Goal: Task Accomplishment & Management: Manage account settings

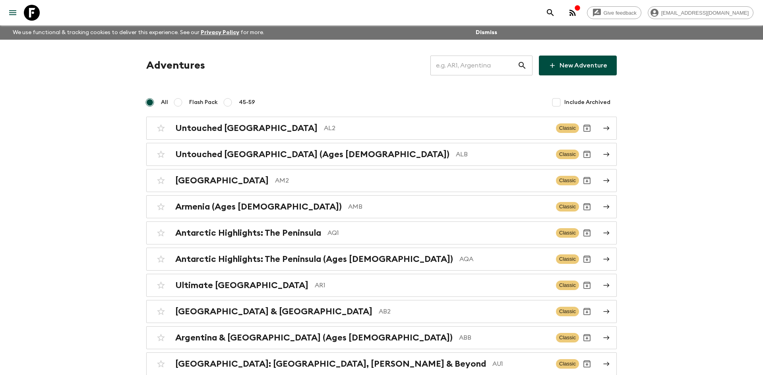
click at [461, 62] on input "text" at bounding box center [473, 65] width 87 height 22
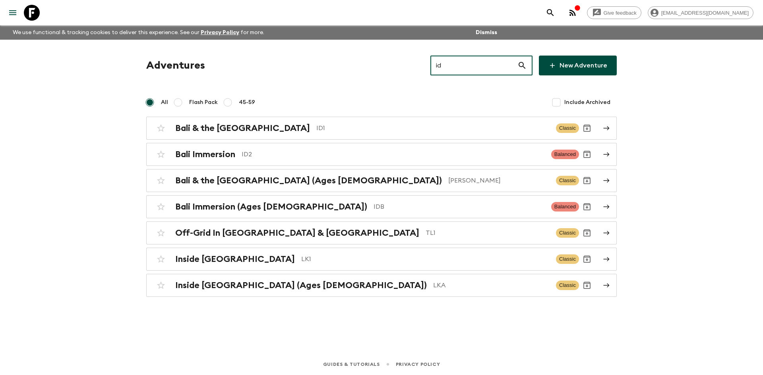
type input "id1"
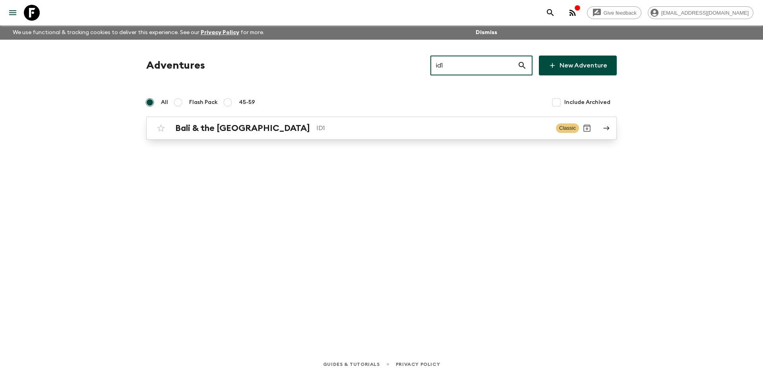
click at [316, 129] on p "ID1" at bounding box center [432, 129] width 233 height 10
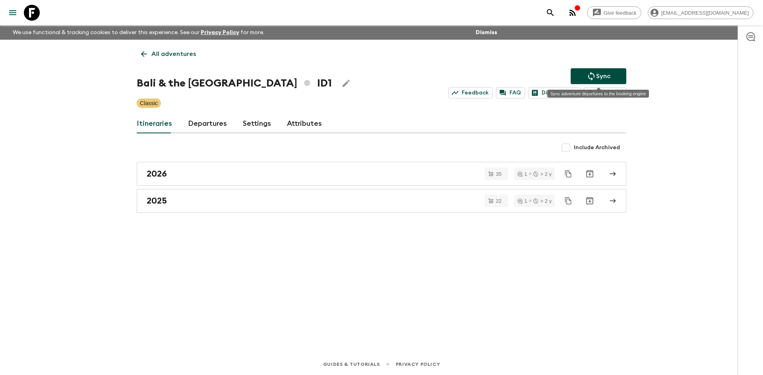
click at [600, 73] on p "Sync" at bounding box center [603, 76] width 14 height 10
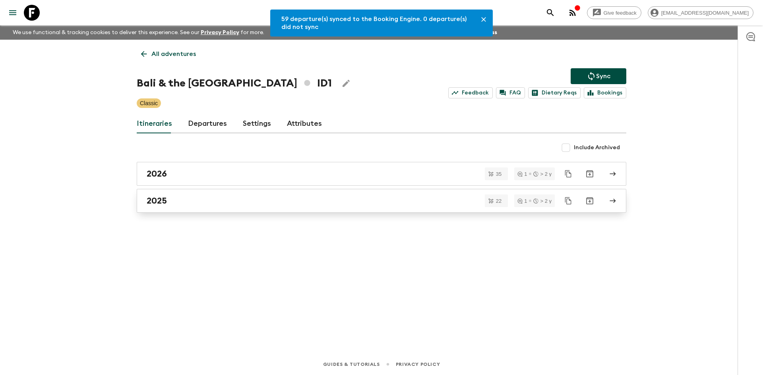
click at [191, 203] on div "2025" at bounding box center [374, 201] width 454 height 10
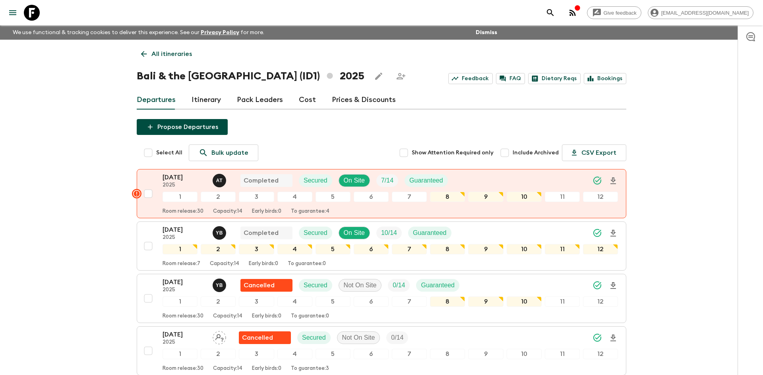
click at [180, 53] on p "All itineraries" at bounding box center [171, 54] width 41 height 10
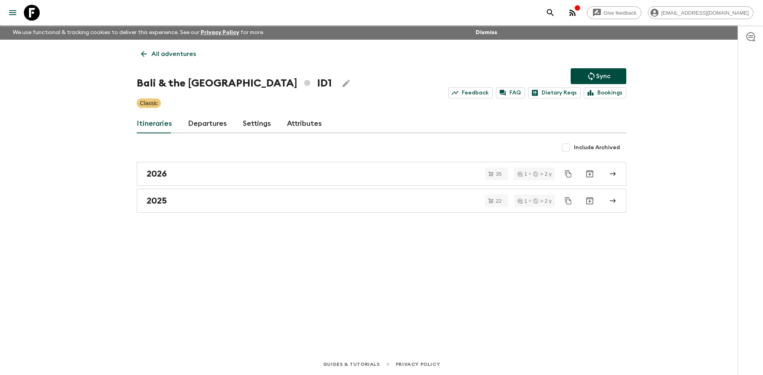
click at [180, 53] on p "All adventures" at bounding box center [173, 54] width 44 height 10
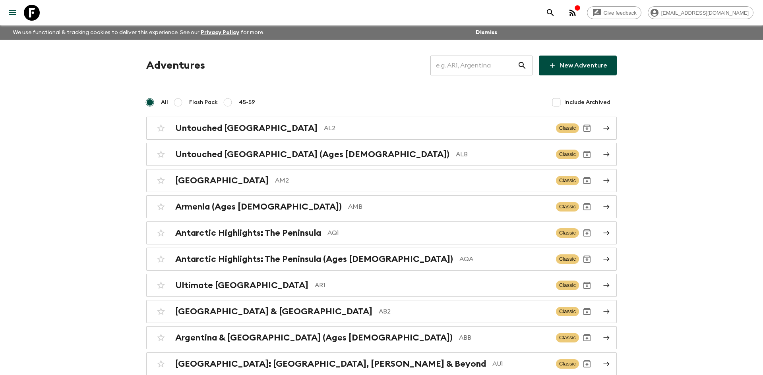
click at [470, 66] on input "text" at bounding box center [473, 65] width 87 height 22
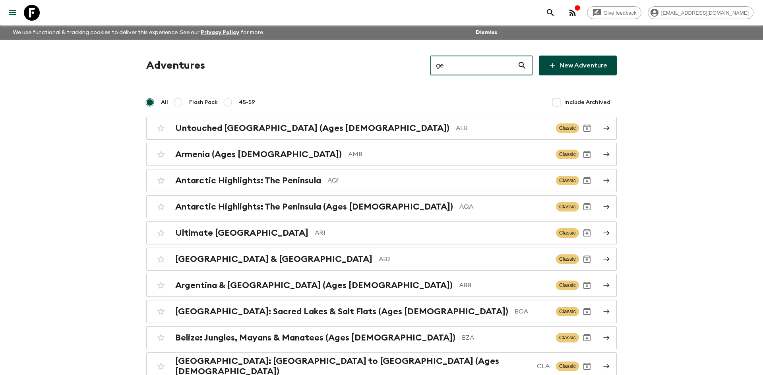
type input "ge1"
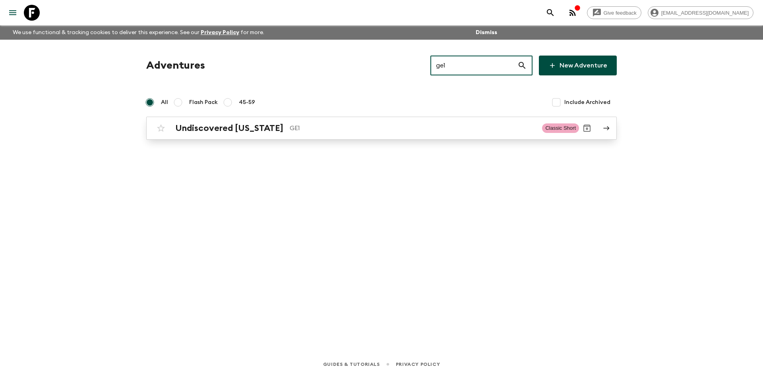
click at [276, 135] on div "Undiscovered [US_STATE] GE1 Classic Short" at bounding box center [366, 128] width 426 height 16
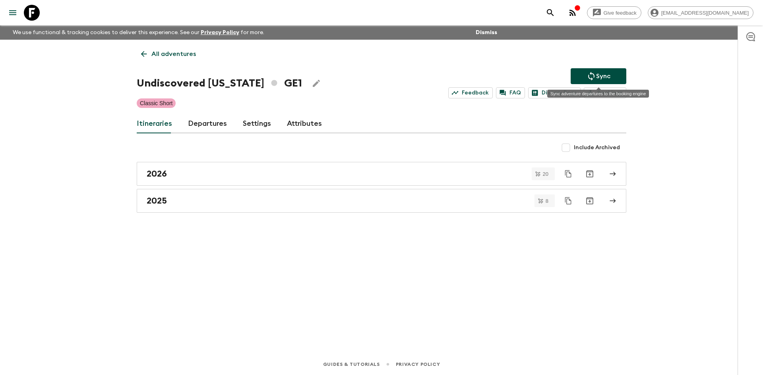
click at [584, 78] on button "Sync" at bounding box center [598, 76] width 56 height 16
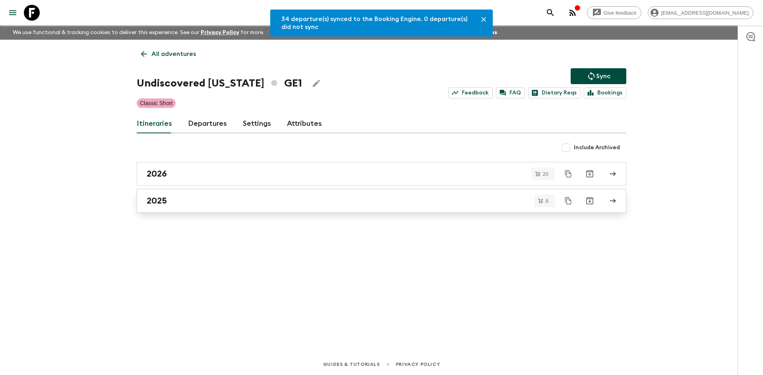
click at [198, 205] on div "2025" at bounding box center [374, 201] width 454 height 10
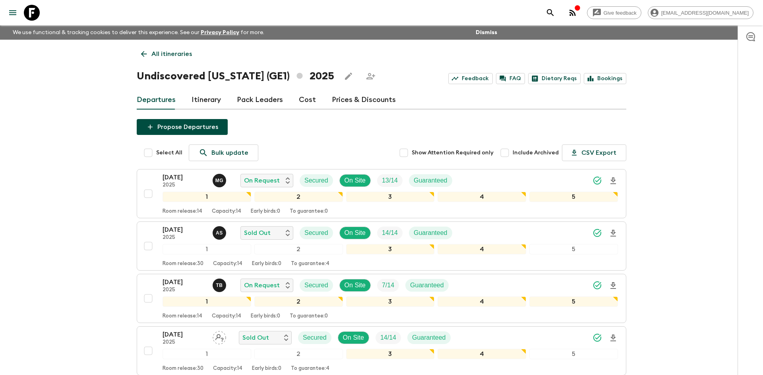
click at [175, 55] on p "All itineraries" at bounding box center [171, 54] width 41 height 10
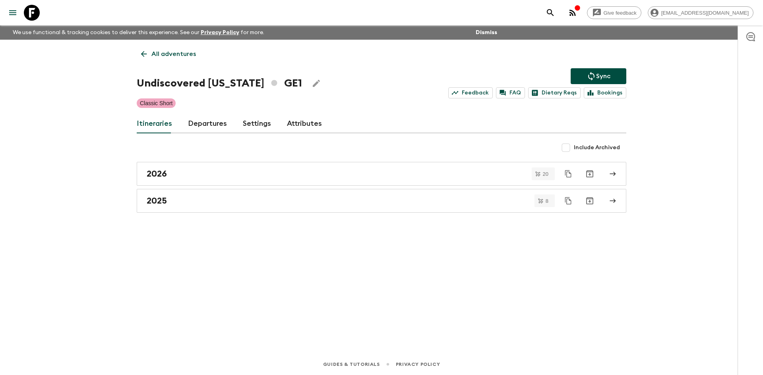
click at [175, 55] on p "All adventures" at bounding box center [173, 54] width 44 height 10
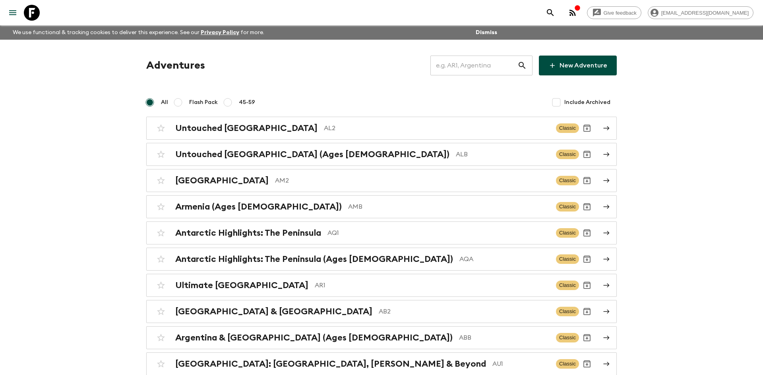
click at [456, 63] on input "text" at bounding box center [473, 65] width 87 height 22
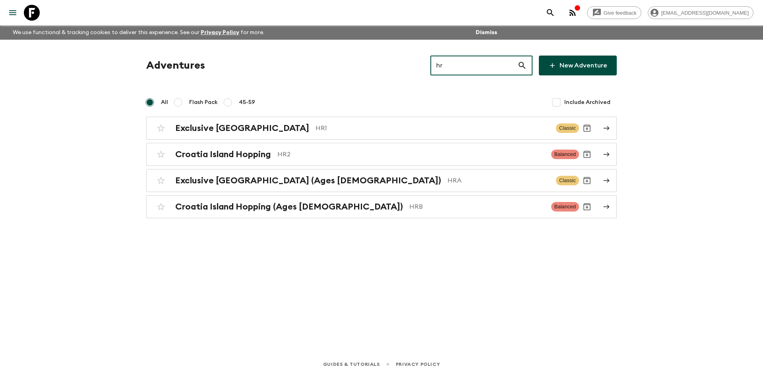
type input "hr1"
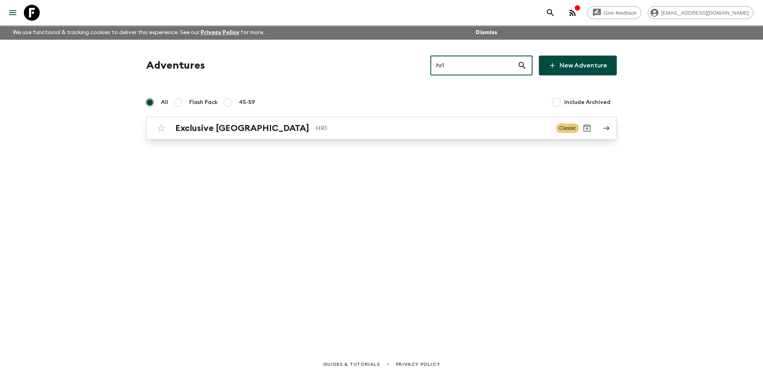
click at [224, 124] on h2 "Exclusive [GEOGRAPHIC_DATA]" at bounding box center [242, 128] width 134 height 10
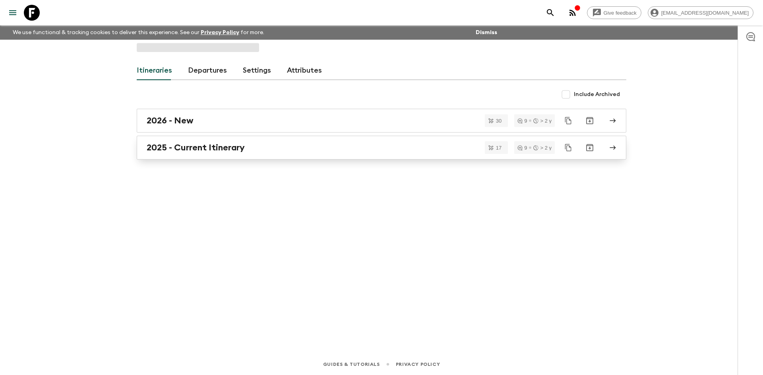
click at [209, 147] on h2 "2025 - Current Itinerary" at bounding box center [196, 148] width 98 height 10
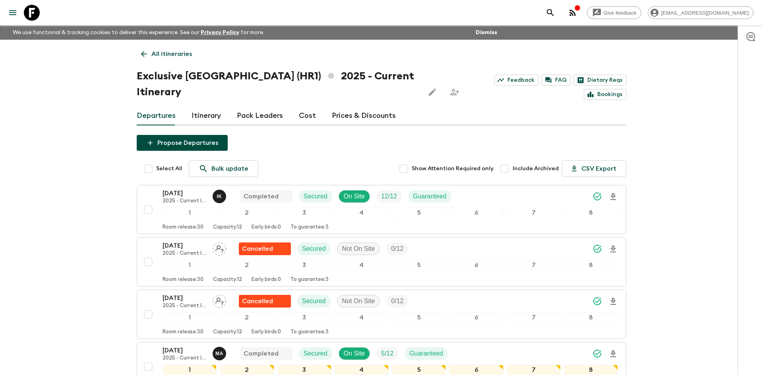
click at [185, 57] on p "All itineraries" at bounding box center [171, 54] width 41 height 10
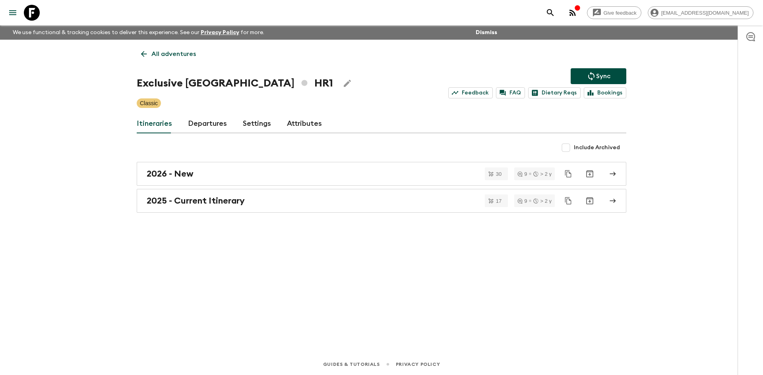
click at [181, 61] on link "All adventures" at bounding box center [169, 54] width 64 height 16
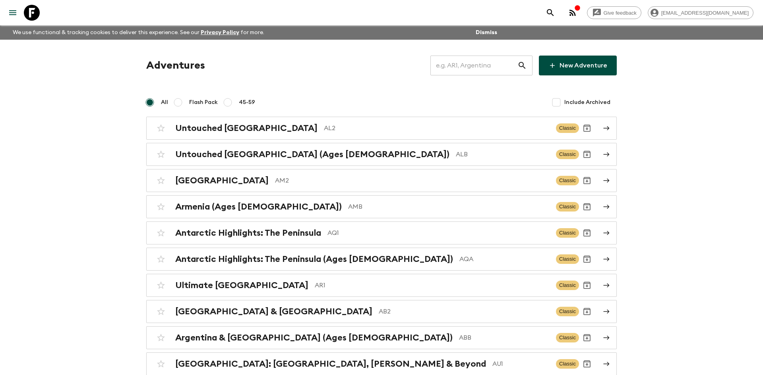
click at [448, 66] on input "text" at bounding box center [473, 65] width 87 height 22
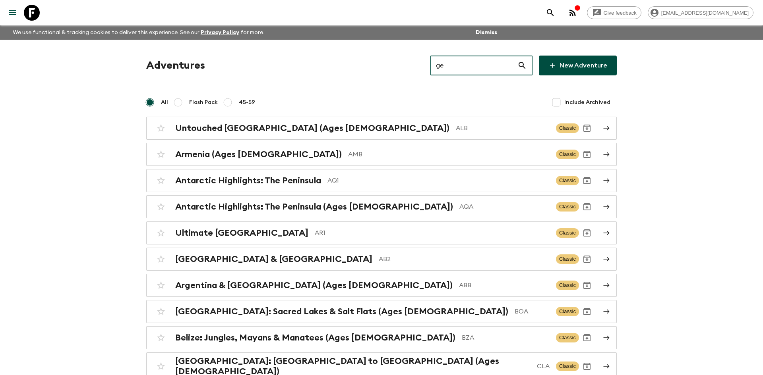
type input "gea"
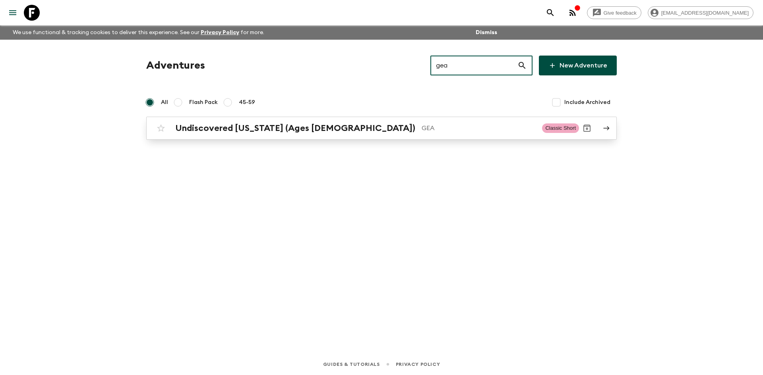
click at [318, 127] on h2 "Undiscovered [US_STATE] (Ages [DEMOGRAPHIC_DATA])" at bounding box center [295, 128] width 240 height 10
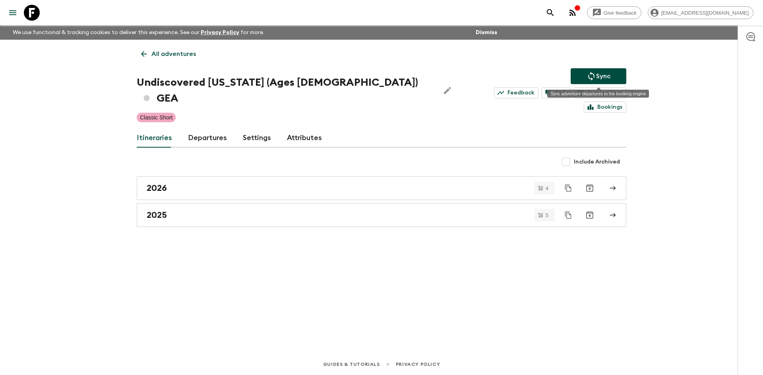
click at [585, 75] on button "Sync" at bounding box center [598, 76] width 56 height 16
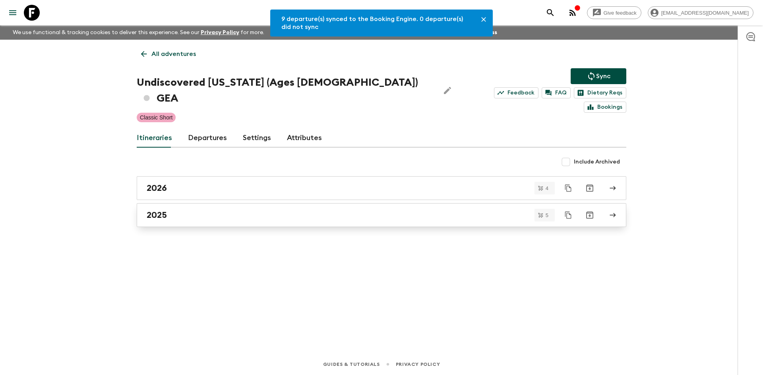
click at [227, 210] on div "2025" at bounding box center [374, 215] width 454 height 10
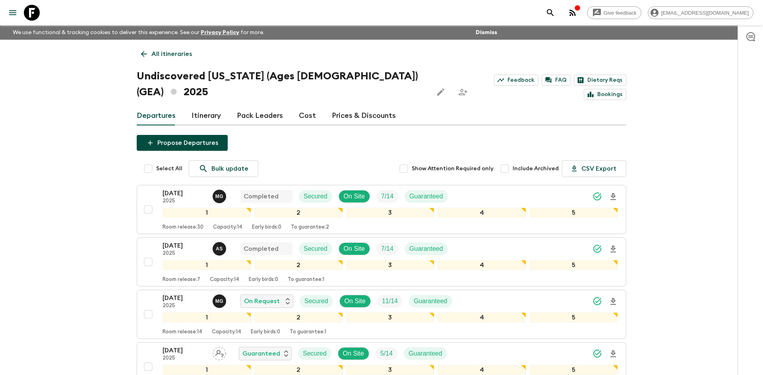
click at [179, 58] on p "All itineraries" at bounding box center [171, 54] width 41 height 10
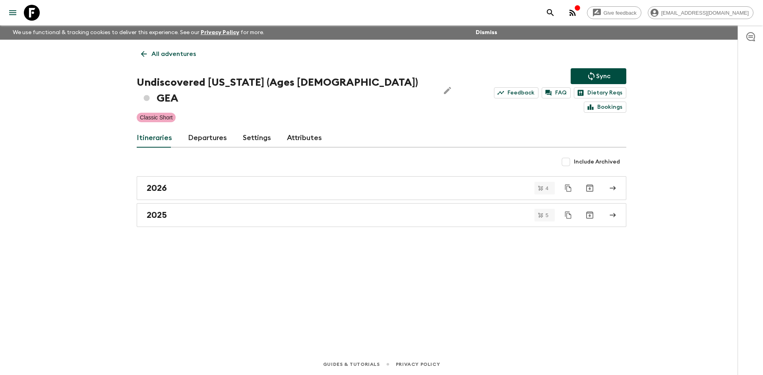
click at [168, 50] on p "All adventures" at bounding box center [173, 54] width 44 height 10
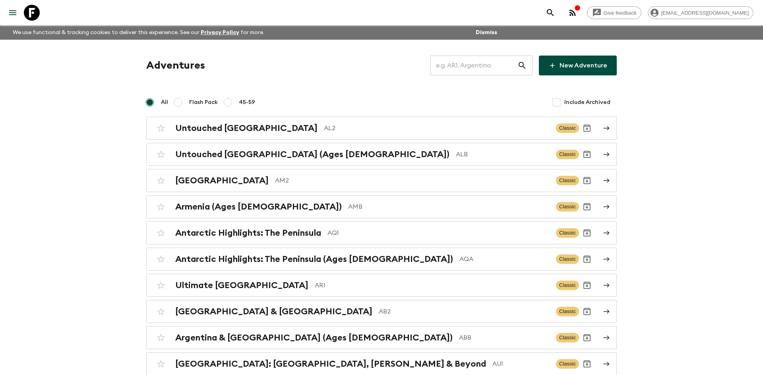
click at [454, 66] on input "text" at bounding box center [473, 65] width 87 height 22
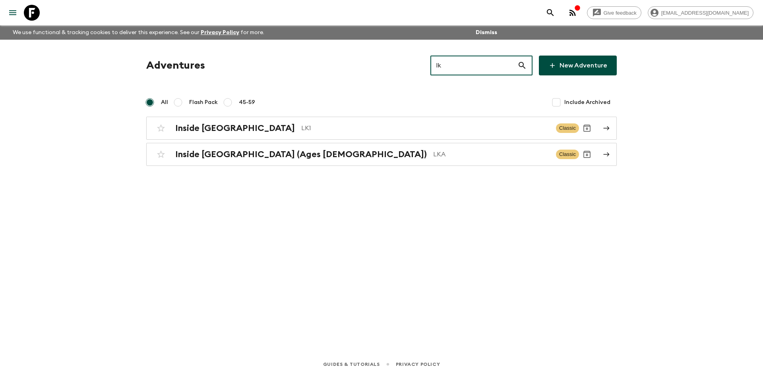
type input "lk1"
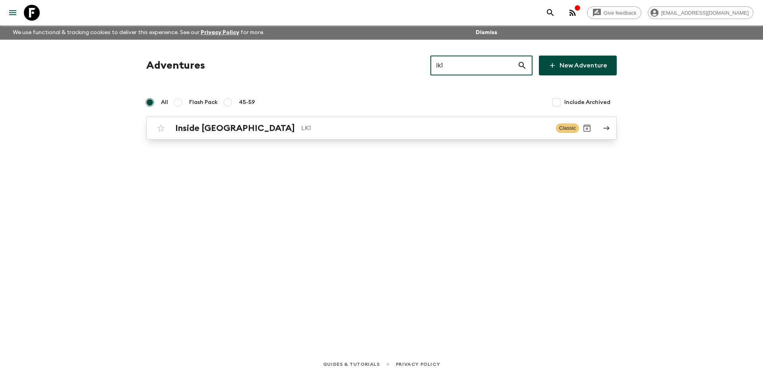
click at [279, 138] on link "Inside [GEOGRAPHIC_DATA] LK1 Classic" at bounding box center [381, 128] width 470 height 23
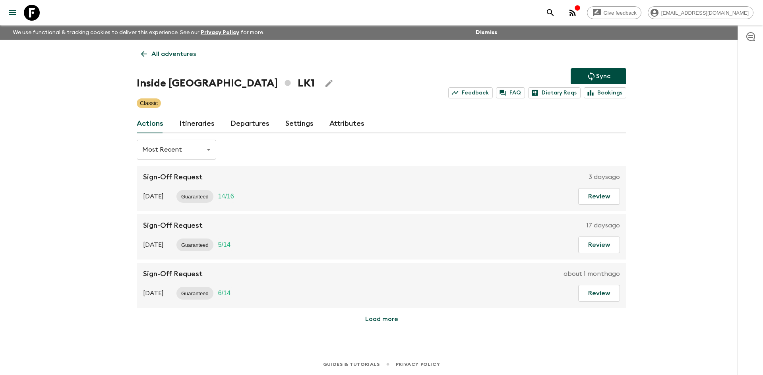
click at [589, 78] on icon "Sync adventure departures to the booking engine" at bounding box center [591, 76] width 6 height 9
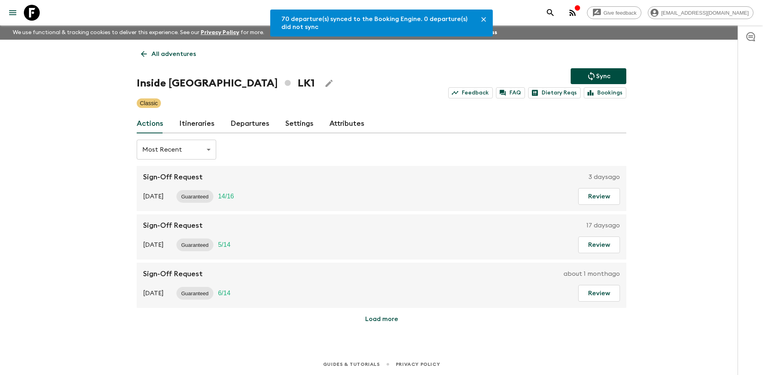
click at [254, 119] on link "Departures" at bounding box center [249, 123] width 39 height 19
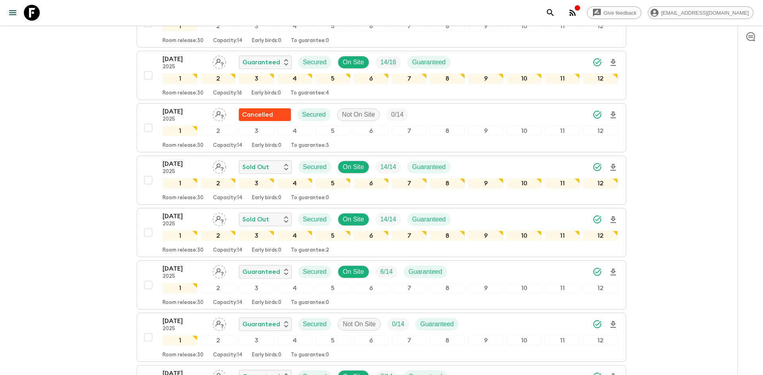
scroll to position [514, 0]
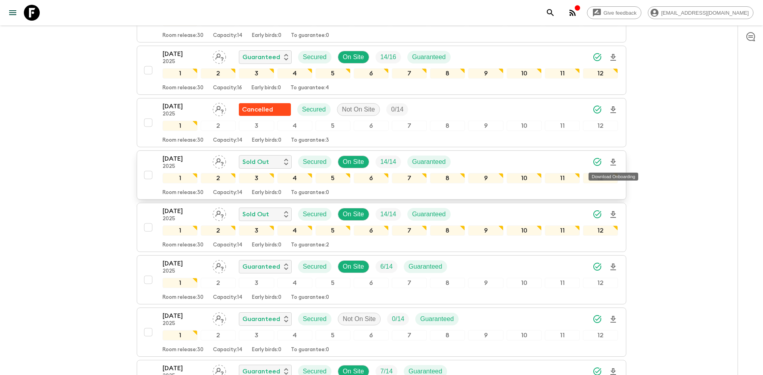
click at [613, 162] on icon "Download Onboarding" at bounding box center [613, 162] width 6 height 7
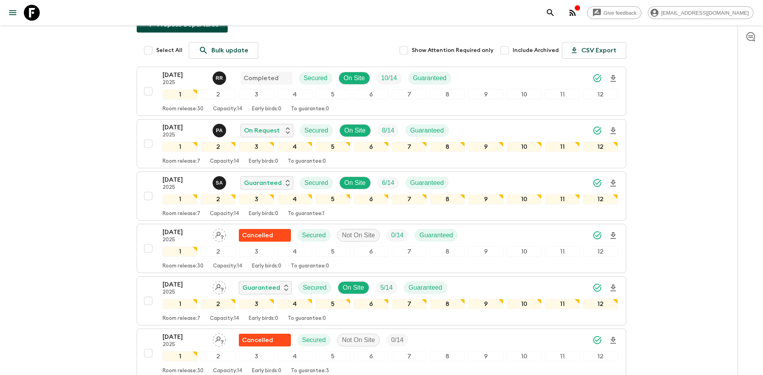
scroll to position [0, 0]
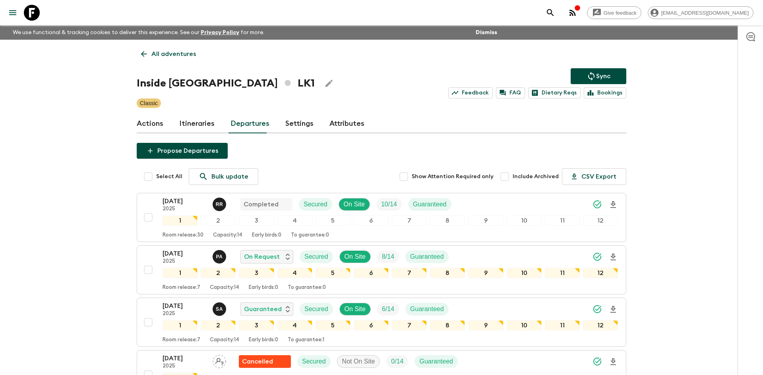
click at [188, 56] on p "All adventures" at bounding box center [173, 54] width 44 height 10
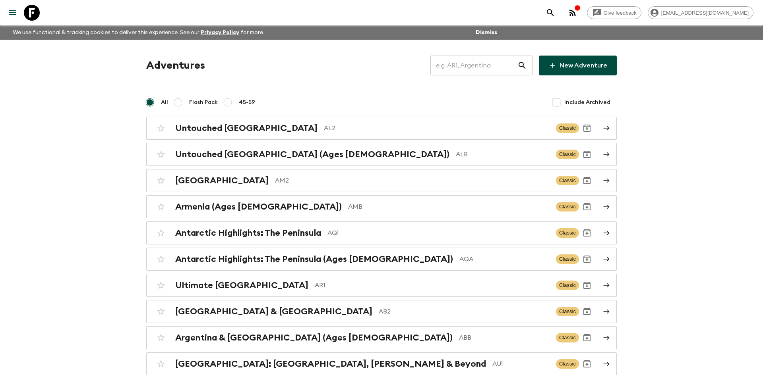
click at [465, 66] on input "text" at bounding box center [473, 65] width 87 height 22
type input "th2"
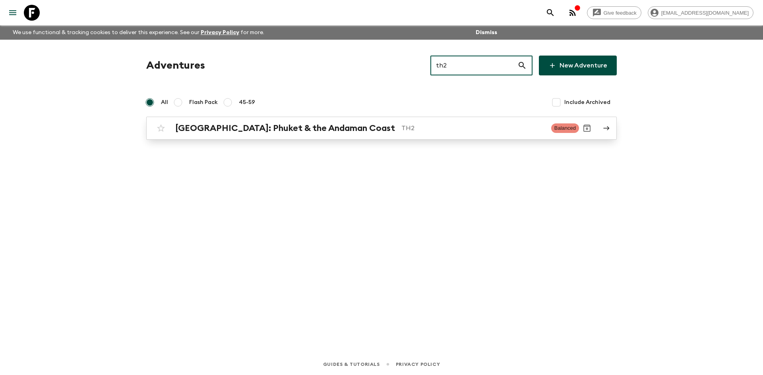
click at [280, 121] on div "[GEOGRAPHIC_DATA]: Phuket & the Andaman Coast TH2 Balanced" at bounding box center [366, 128] width 426 height 16
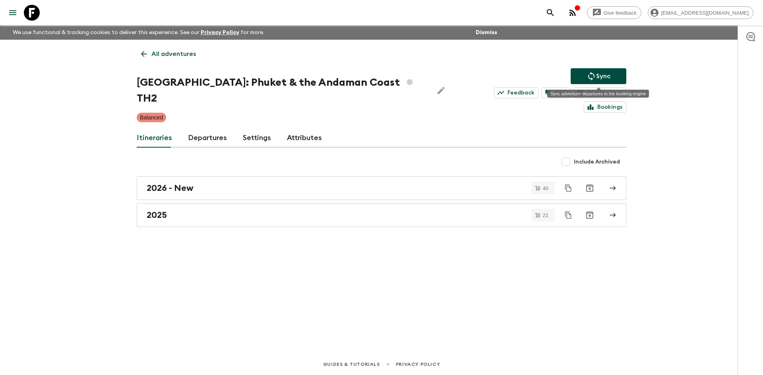
click at [598, 74] on p "Sync" at bounding box center [603, 76] width 14 height 10
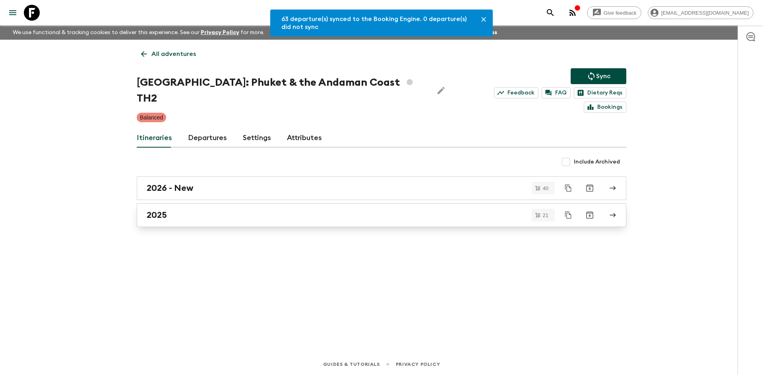
click at [157, 210] on h2 "2025" at bounding box center [157, 215] width 20 height 10
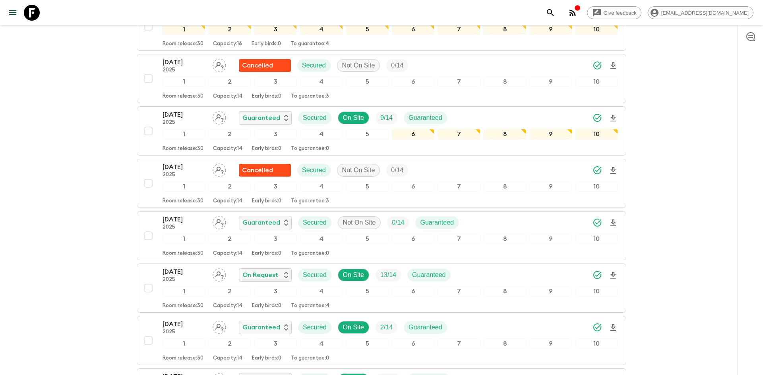
scroll to position [184, 0]
click at [613, 120] on icon "Download Onboarding" at bounding box center [613, 118] width 10 height 10
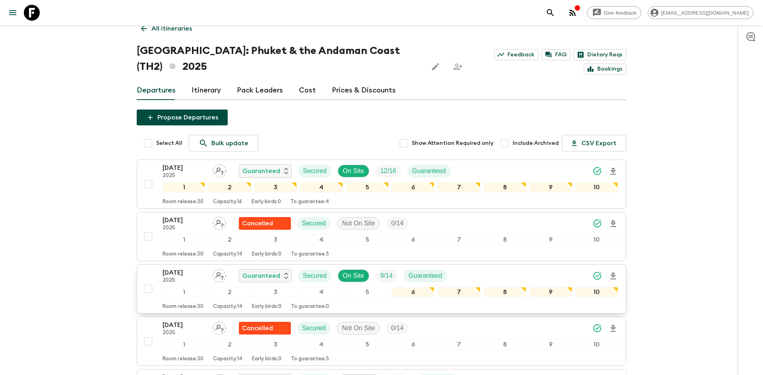
scroll to position [0, 0]
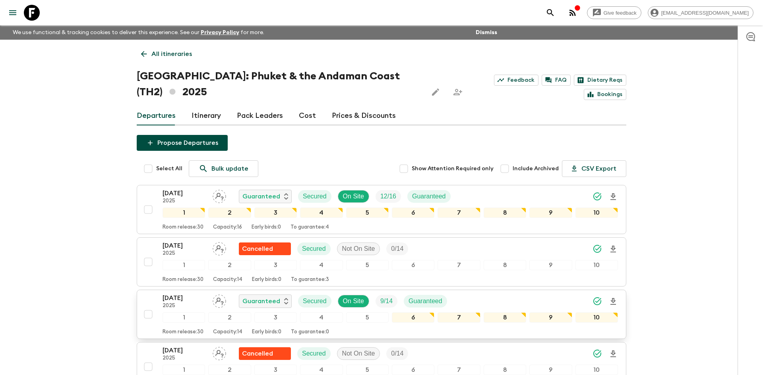
click at [165, 54] on p "All itineraries" at bounding box center [171, 54] width 41 height 10
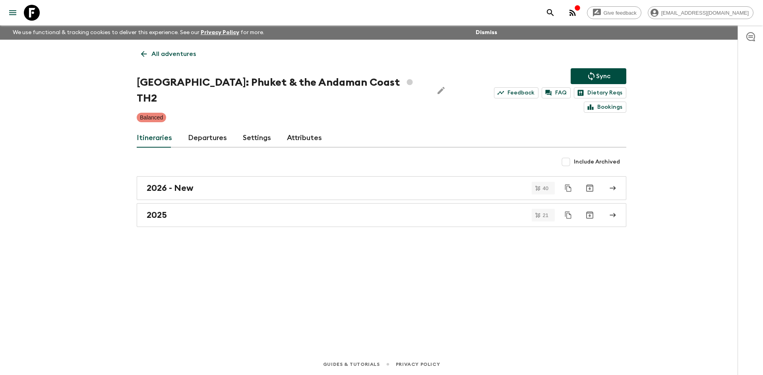
click at [165, 54] on p "All adventures" at bounding box center [173, 54] width 44 height 10
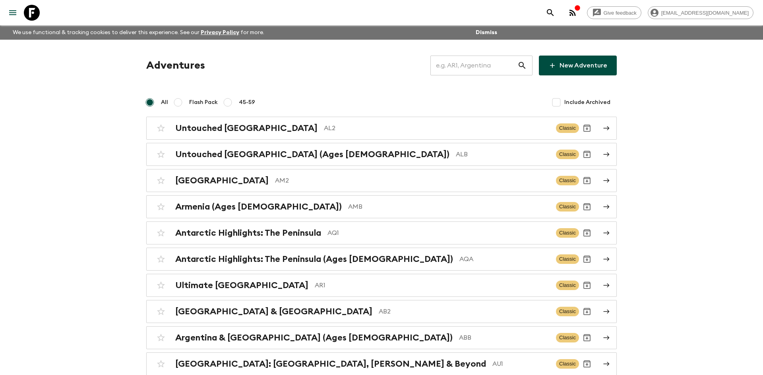
click at [469, 64] on input "text" at bounding box center [473, 65] width 87 height 22
type input "lka"
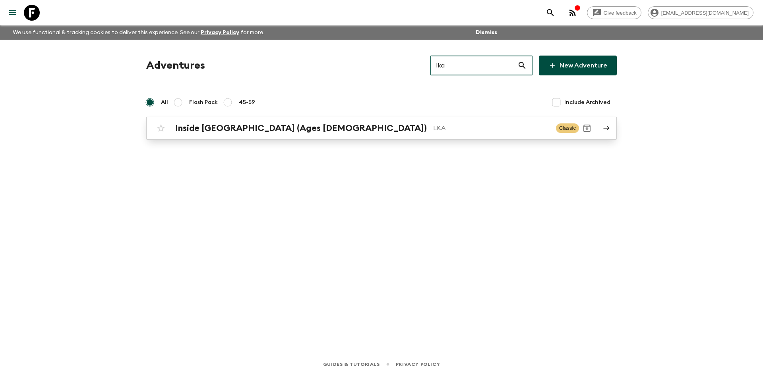
click at [295, 133] on div "Inside [GEOGRAPHIC_DATA] (Ages [DEMOGRAPHIC_DATA]) LKA" at bounding box center [362, 128] width 374 height 10
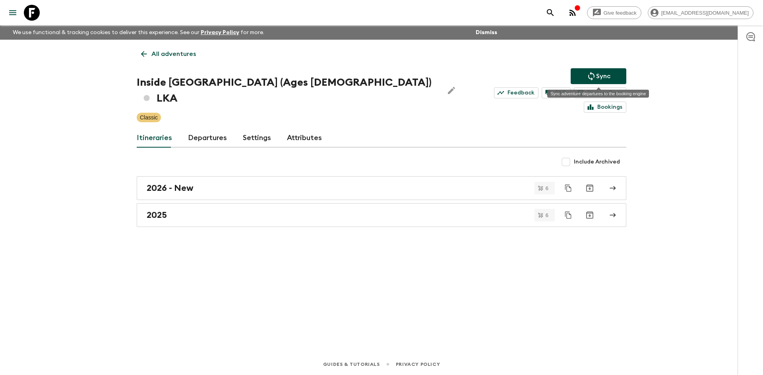
click at [591, 82] on button "Sync" at bounding box center [598, 76] width 56 height 16
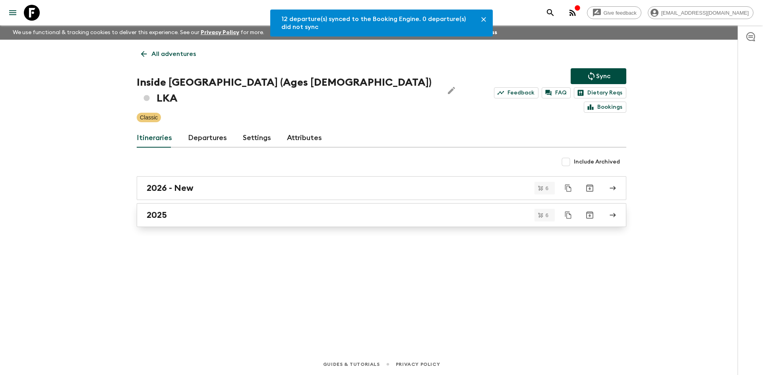
click at [162, 210] on h2 "2025" at bounding box center [157, 215] width 20 height 10
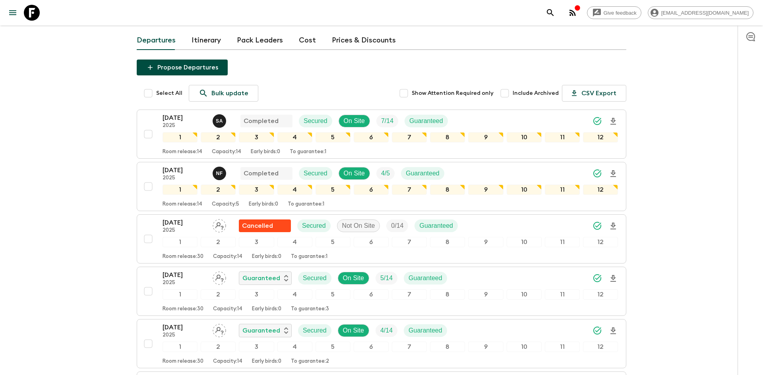
scroll to position [123, 0]
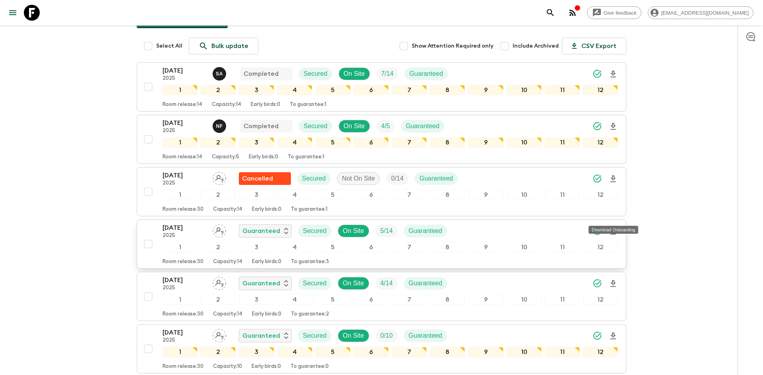
click at [615, 227] on icon "Download Onboarding" at bounding box center [613, 232] width 10 height 10
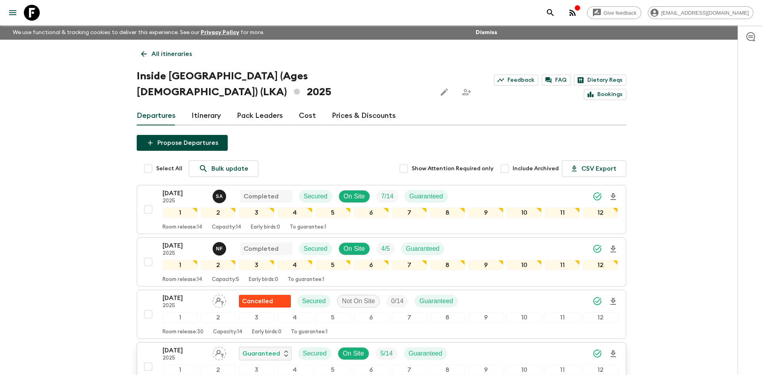
click at [166, 56] on p "All itineraries" at bounding box center [171, 54] width 41 height 10
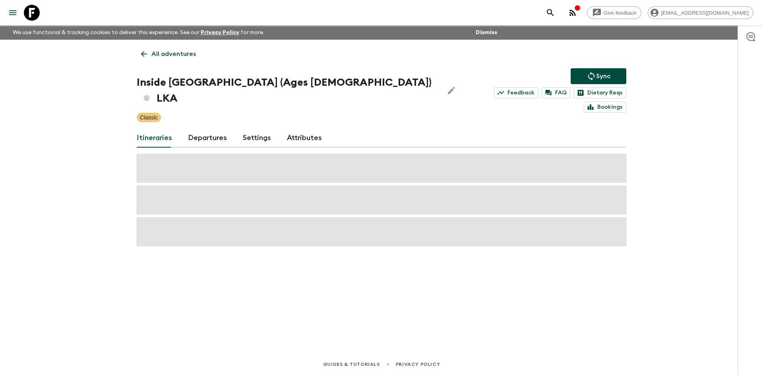
click at [166, 56] on p "All adventures" at bounding box center [173, 54] width 44 height 10
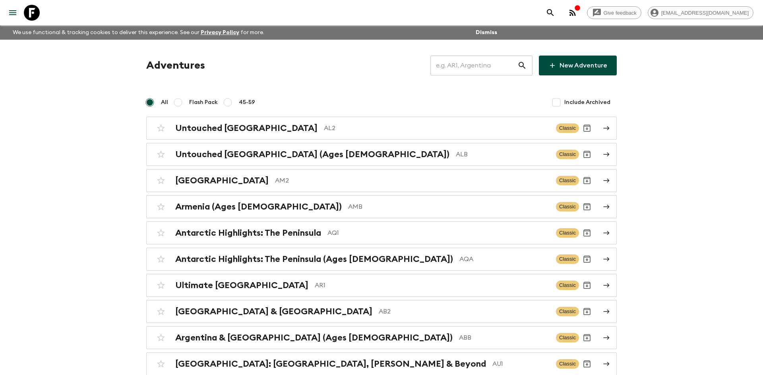
click at [455, 68] on input "text" at bounding box center [473, 65] width 87 height 22
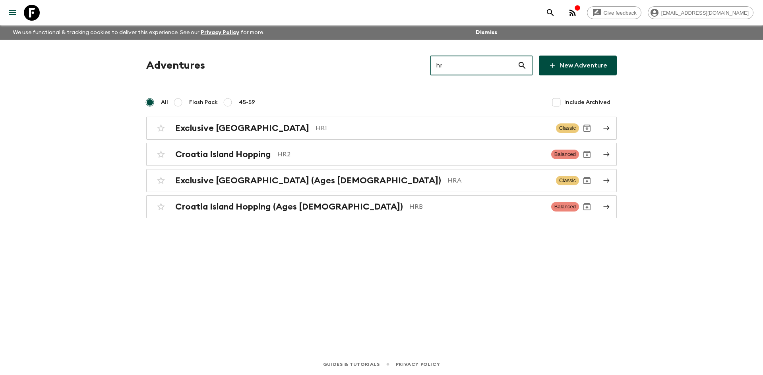
type input "hra"
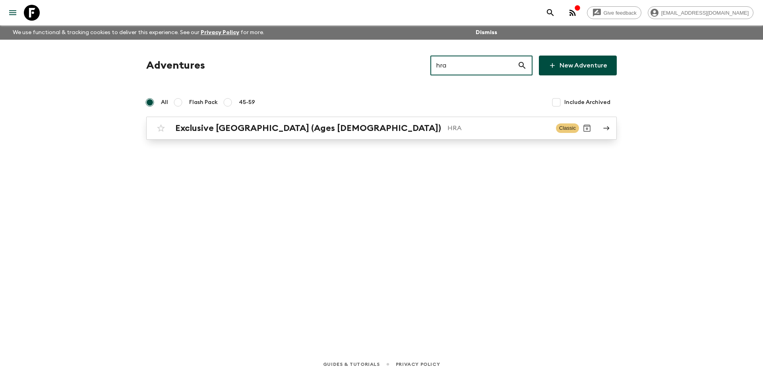
click at [298, 124] on h2 "Exclusive [GEOGRAPHIC_DATA] (Ages [DEMOGRAPHIC_DATA])" at bounding box center [308, 128] width 266 height 10
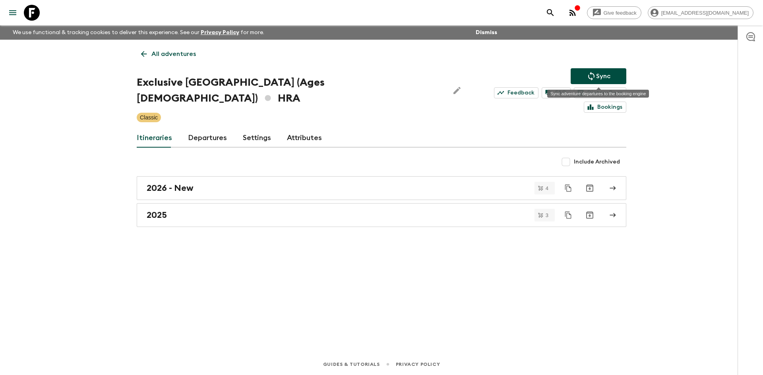
click at [596, 73] on p "Sync" at bounding box center [603, 76] width 14 height 10
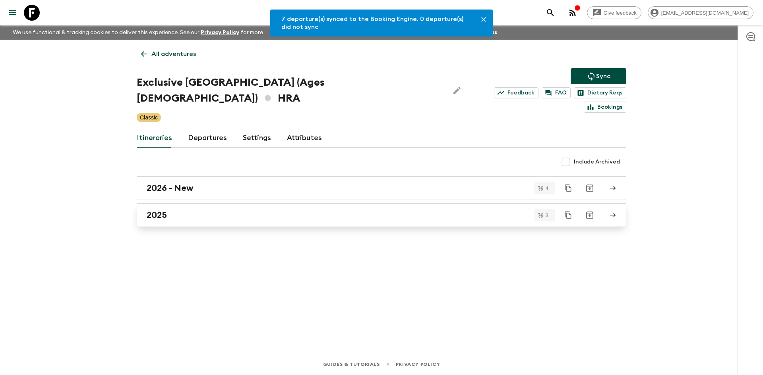
click at [187, 207] on link "2025" at bounding box center [381, 215] width 489 height 24
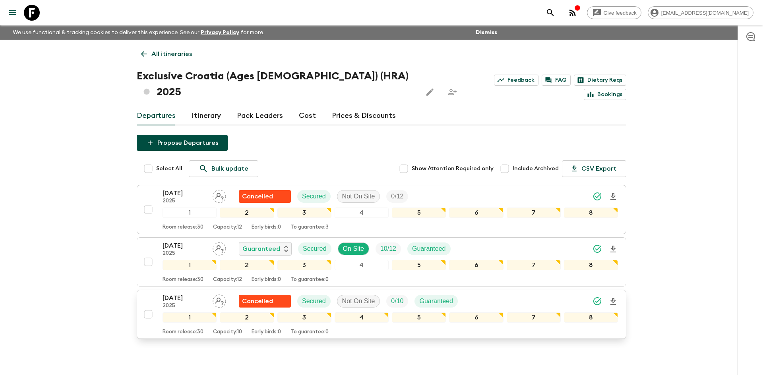
click at [183, 293] on p "[DATE]" at bounding box center [184, 298] width 44 height 10
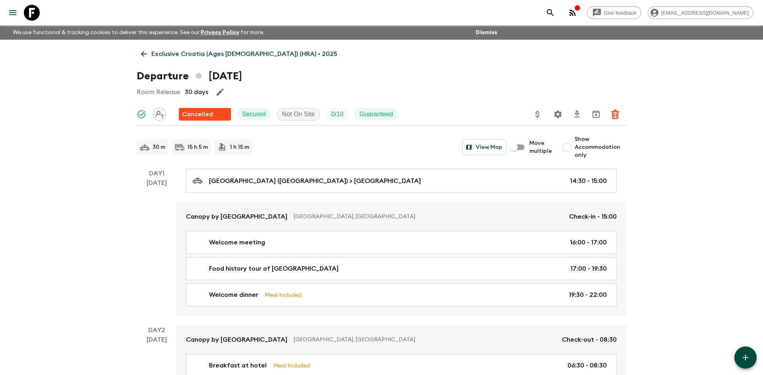
click at [176, 51] on p "Exclusive Croatia (Ages [DEMOGRAPHIC_DATA]) (HRA) • 2025" at bounding box center [244, 54] width 186 height 10
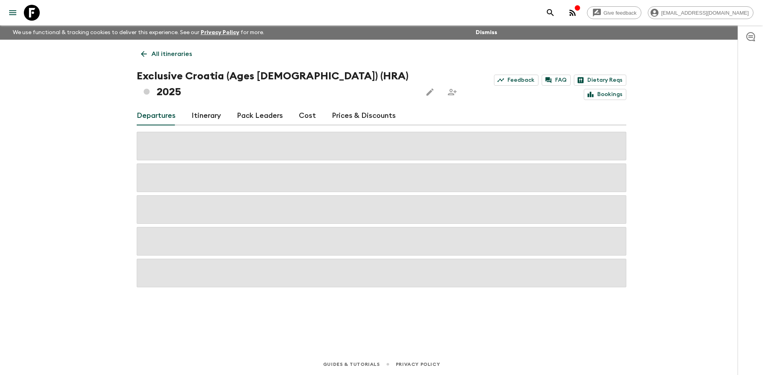
click at [176, 51] on p "All itineraries" at bounding box center [171, 54] width 41 height 10
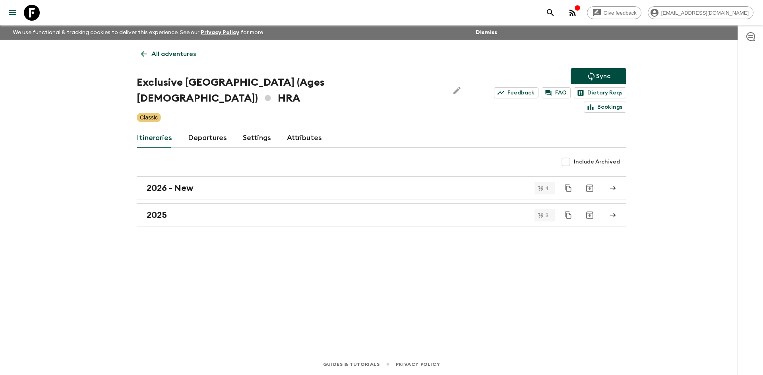
click at [180, 51] on p "All adventures" at bounding box center [173, 54] width 44 height 10
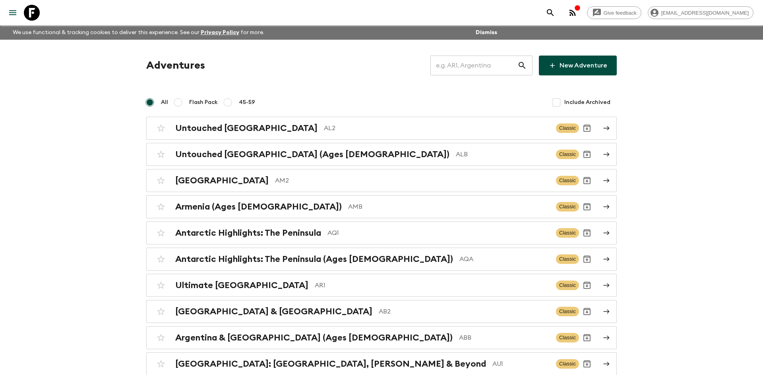
click at [459, 69] on input "text" at bounding box center [473, 65] width 87 height 22
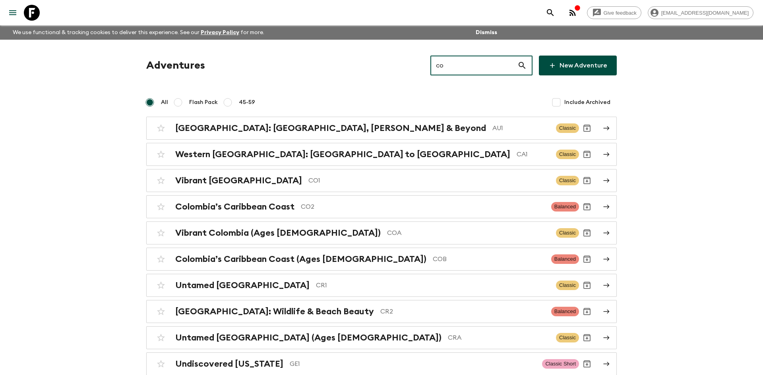
type input "co1"
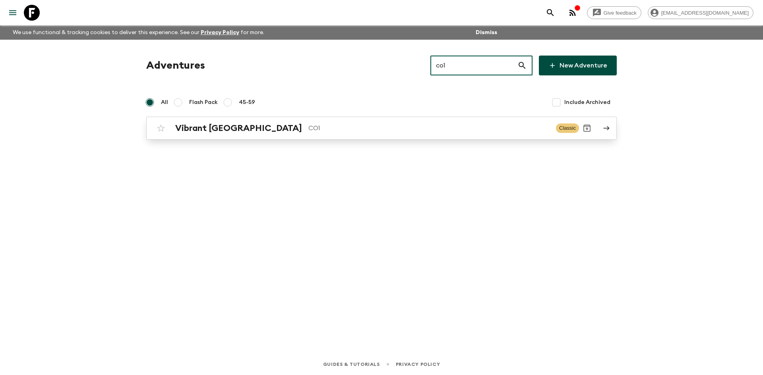
click at [282, 138] on link "Vibrant Colombia CO1 Classic" at bounding box center [381, 128] width 470 height 23
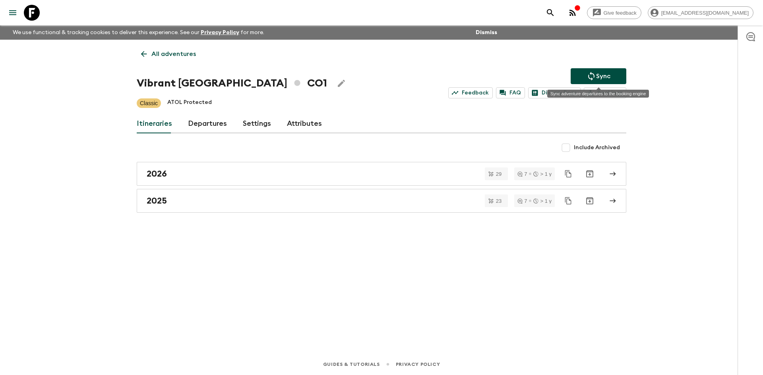
click at [589, 81] on icon "Sync adventure departures to the booking engine" at bounding box center [591, 76] width 10 height 10
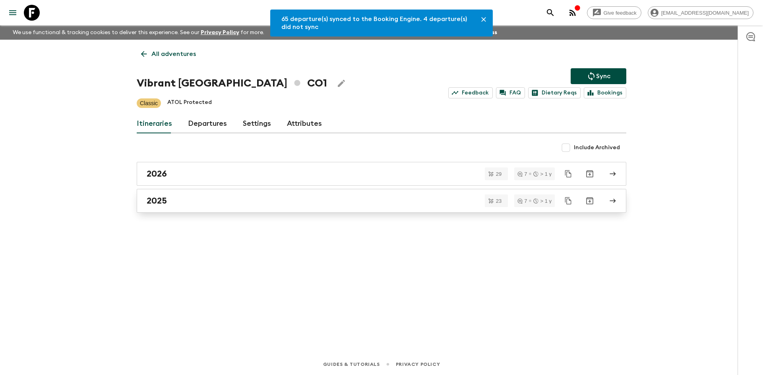
click at [197, 197] on div "2025" at bounding box center [374, 201] width 454 height 10
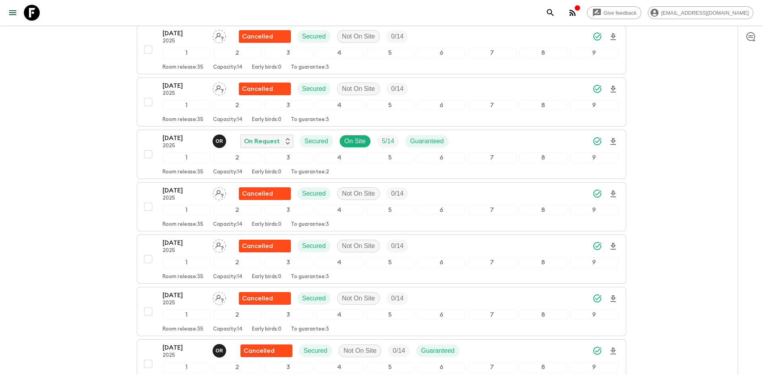
scroll to position [364, 0]
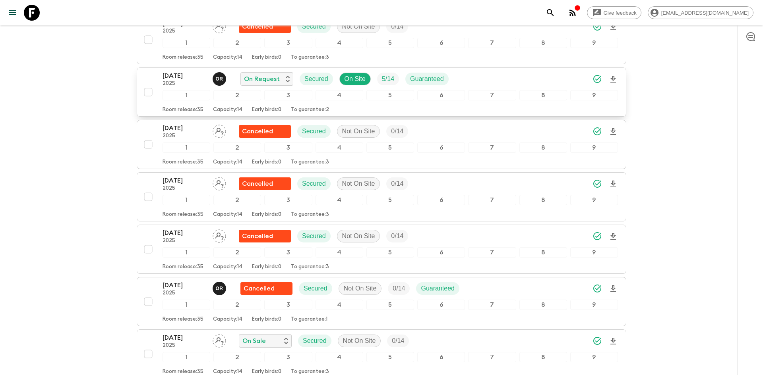
click at [611, 78] on icon "Download Onboarding" at bounding box center [613, 79] width 6 height 7
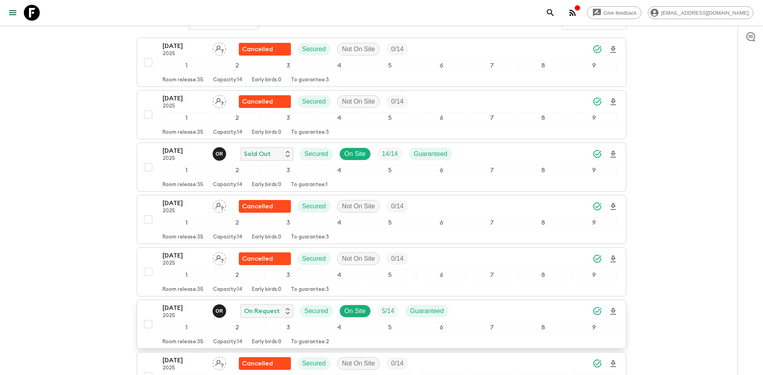
scroll to position [0, 0]
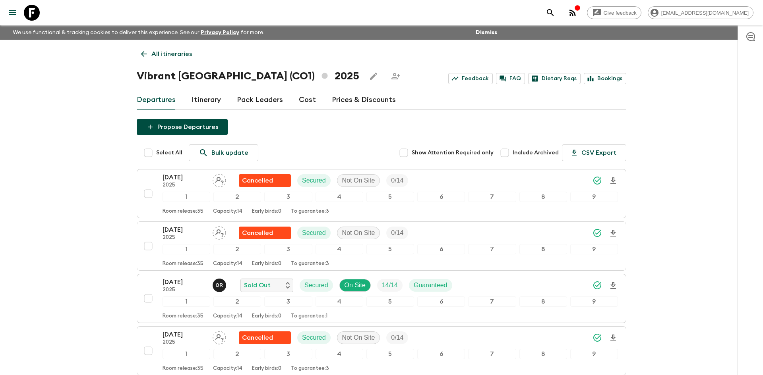
click at [178, 51] on p "All itineraries" at bounding box center [171, 54] width 41 height 10
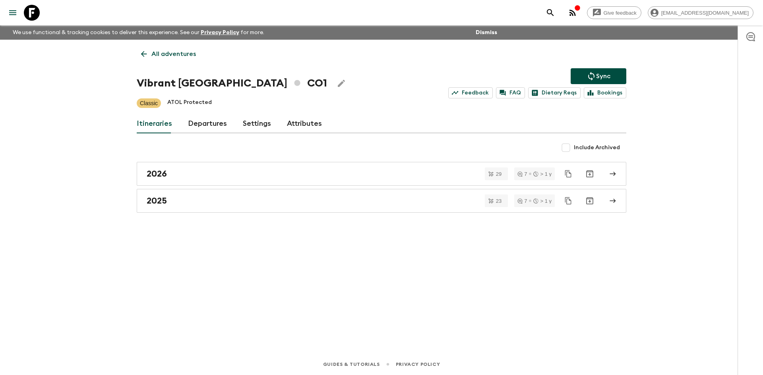
click at [178, 51] on p "All adventures" at bounding box center [173, 54] width 44 height 10
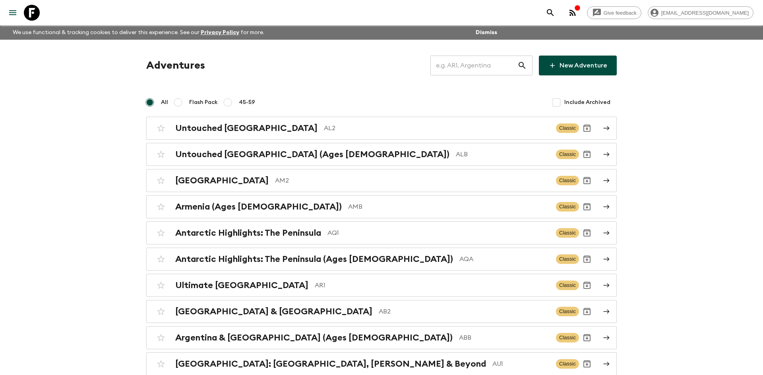
click at [452, 68] on input "text" at bounding box center [473, 65] width 87 height 22
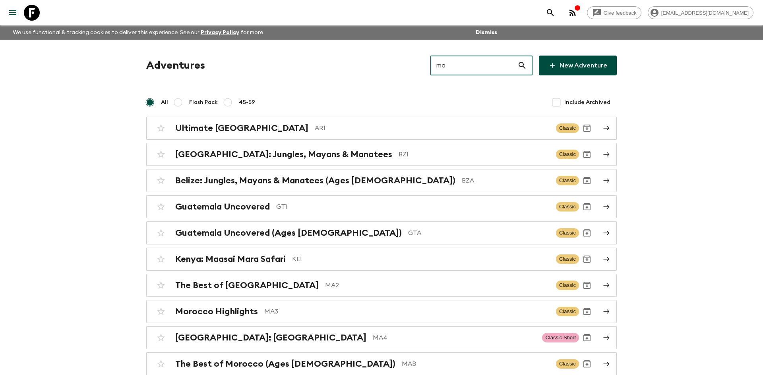
type input "ma2"
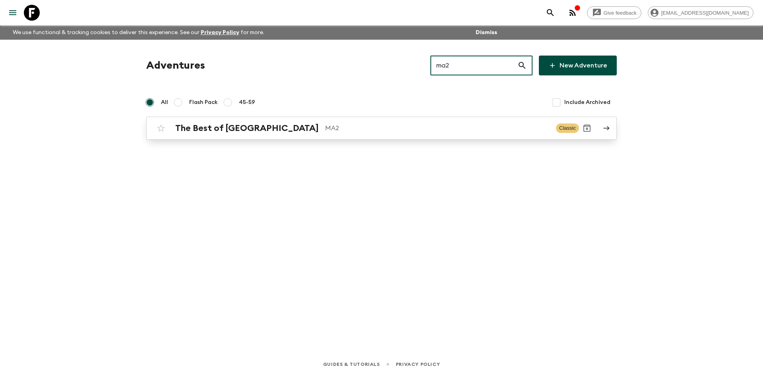
click at [325, 125] on p "MA2" at bounding box center [437, 129] width 224 height 10
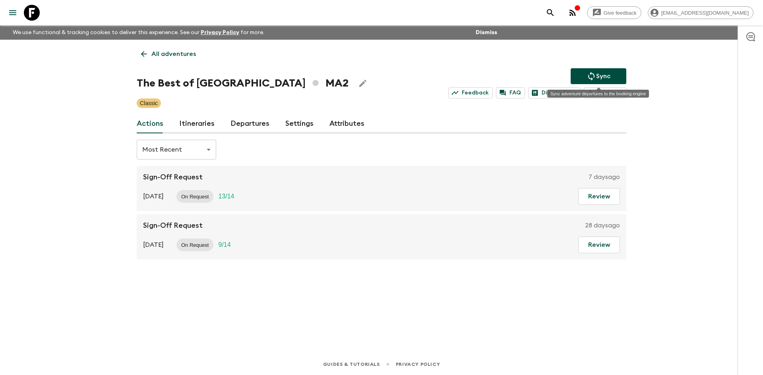
click at [584, 80] on button "Sync" at bounding box center [598, 76] width 56 height 16
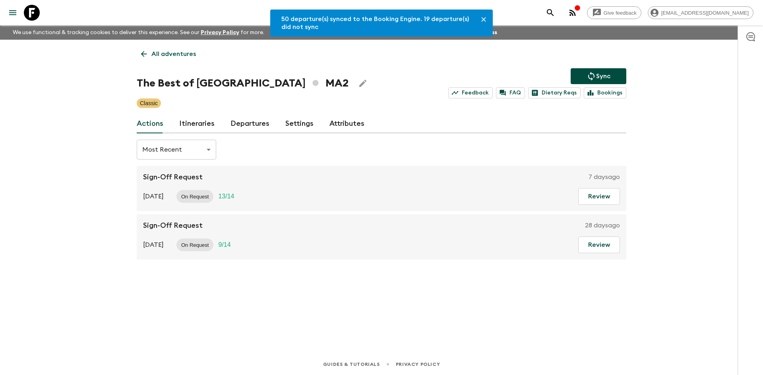
click at [259, 126] on link "Departures" at bounding box center [249, 123] width 39 height 19
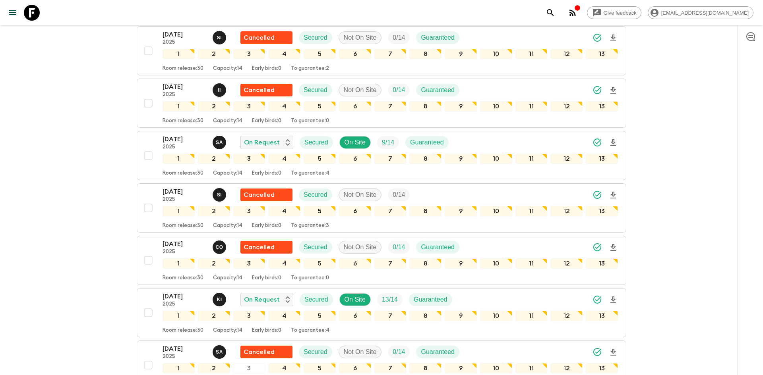
scroll to position [1254, 0]
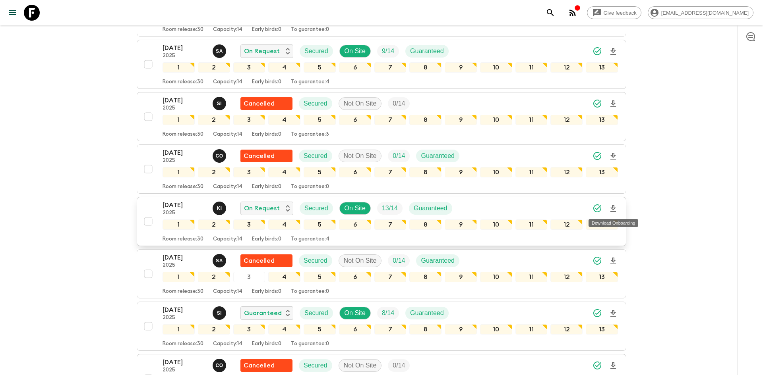
click at [616, 208] on icon "Download Onboarding" at bounding box center [613, 209] width 10 height 10
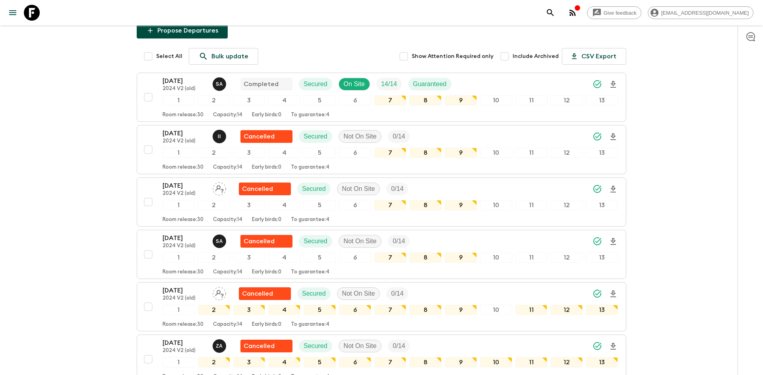
scroll to position [0, 0]
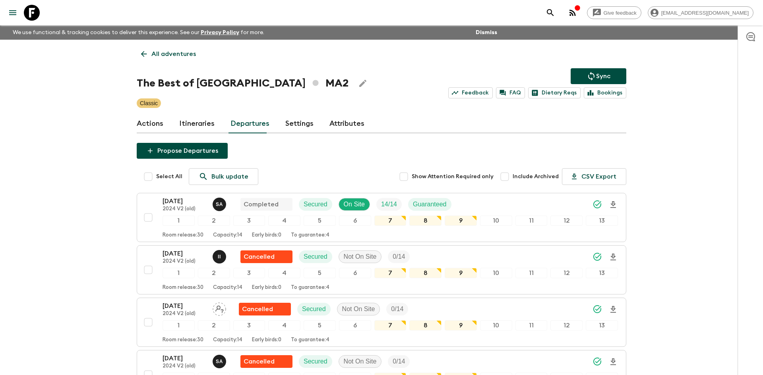
click at [183, 50] on p "All adventures" at bounding box center [173, 54] width 44 height 10
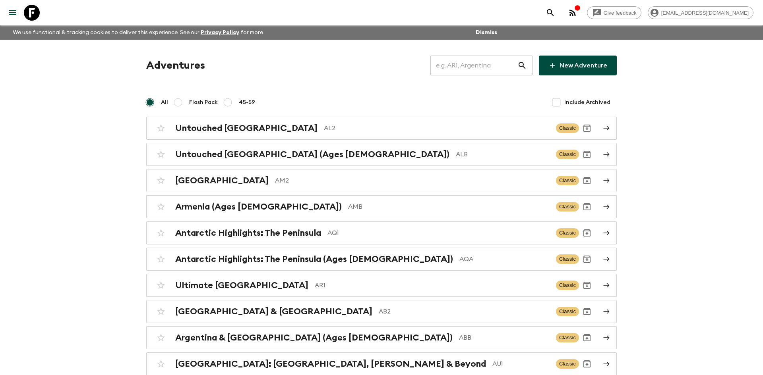
click at [448, 66] on input "text" at bounding box center [473, 65] width 87 height 22
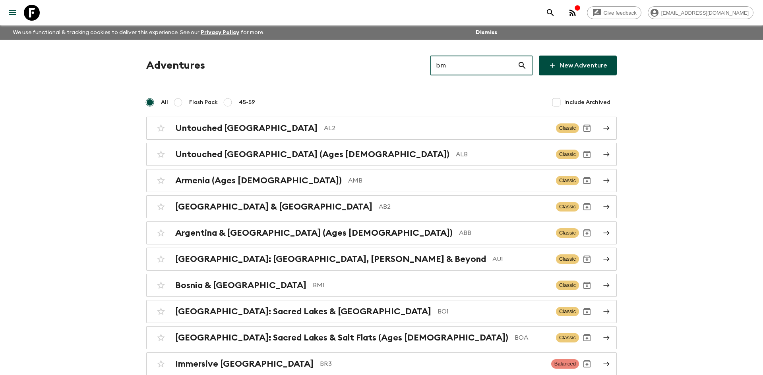
type input "bm1"
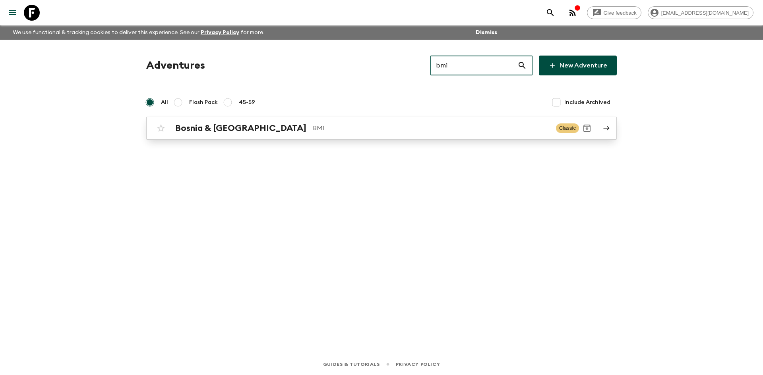
click at [233, 126] on h2 "Bosnia & [GEOGRAPHIC_DATA]" at bounding box center [240, 128] width 131 height 10
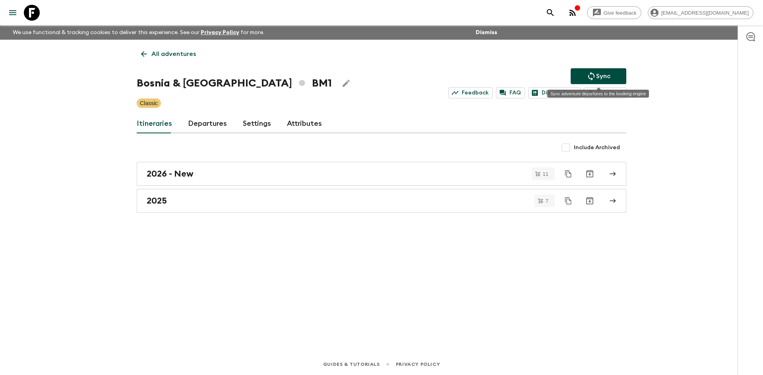
click at [593, 73] on icon "Sync adventure departures to the booking engine" at bounding box center [591, 76] width 10 height 10
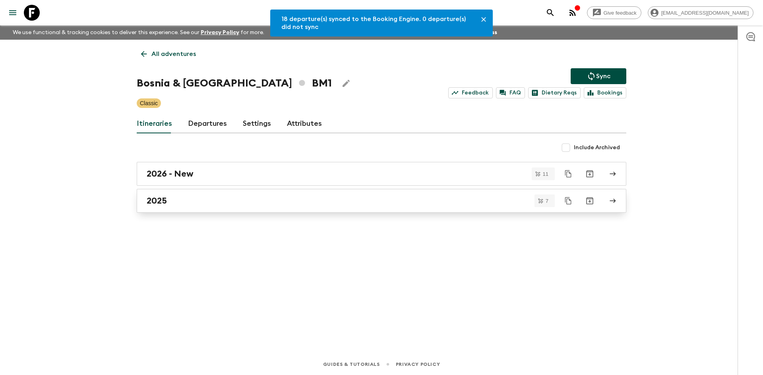
click at [180, 203] on div "2025" at bounding box center [374, 201] width 454 height 10
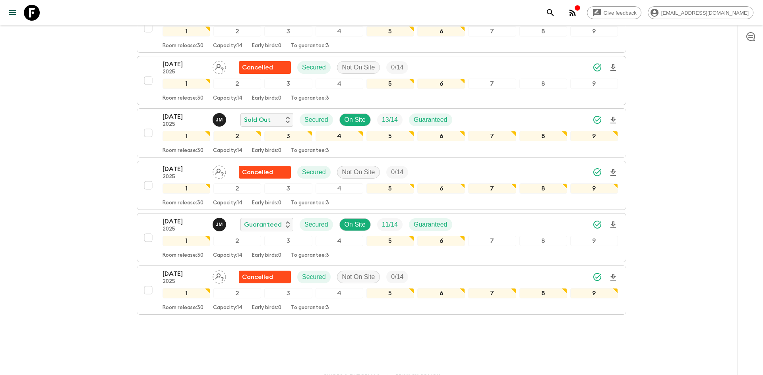
scroll to position [230, 0]
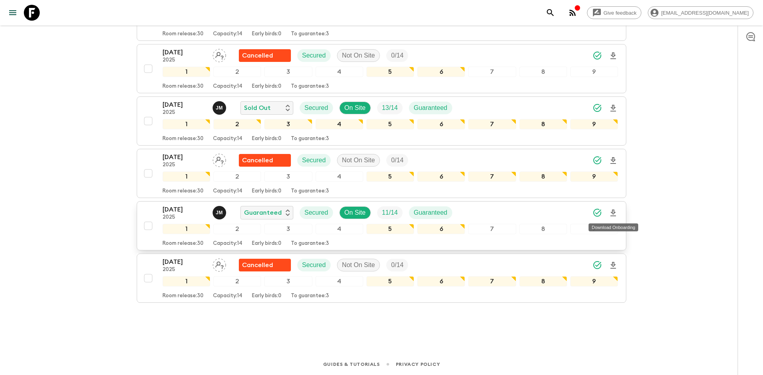
click at [615, 214] on icon "Download Onboarding" at bounding box center [613, 214] width 10 height 10
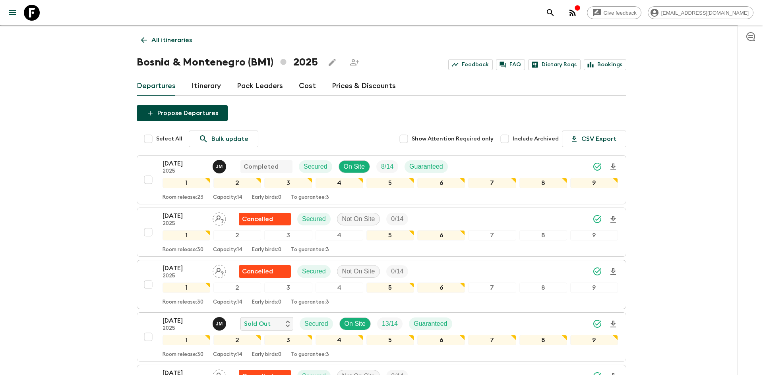
scroll to position [0, 0]
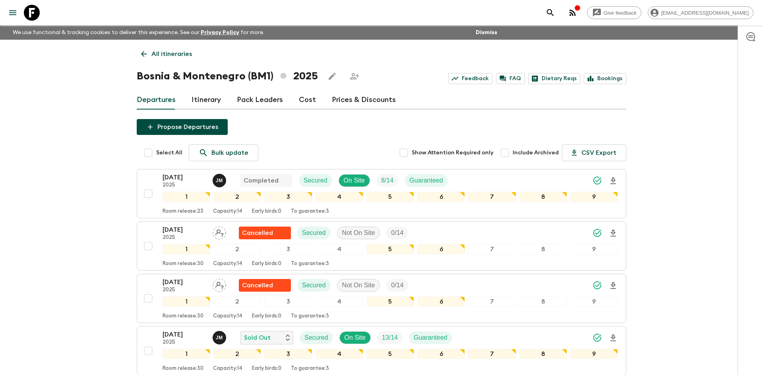
click at [187, 49] on p "All itineraries" at bounding box center [171, 54] width 41 height 10
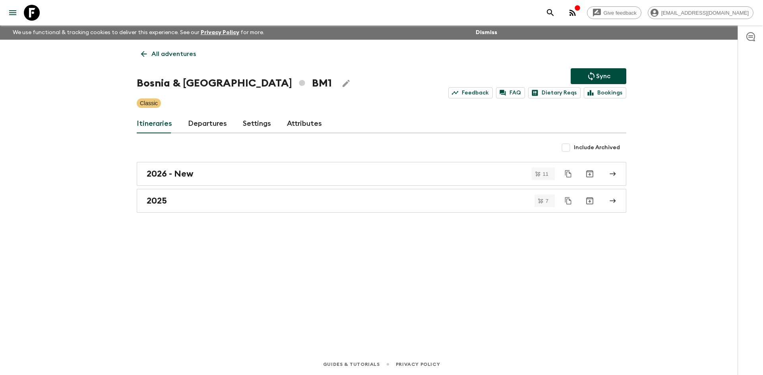
click at [187, 49] on p "All adventures" at bounding box center [173, 54] width 44 height 10
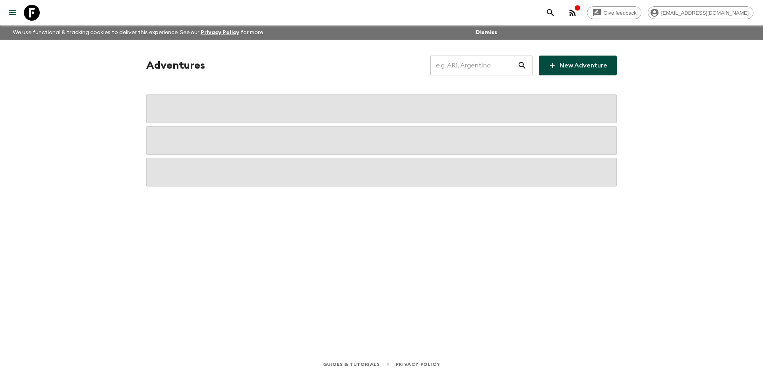
click at [445, 71] on input "text" at bounding box center [473, 65] width 87 height 22
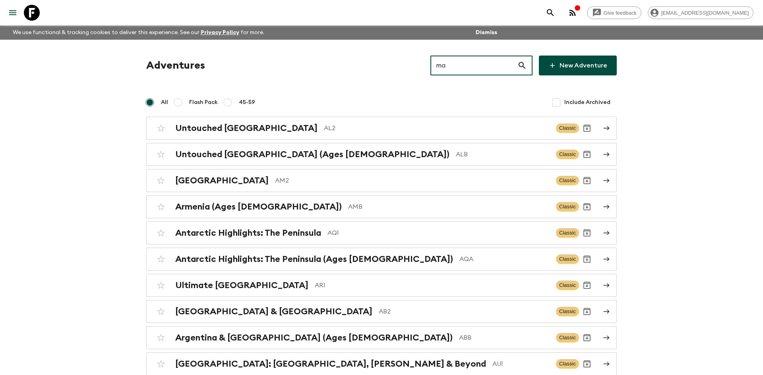
type input "ma2"
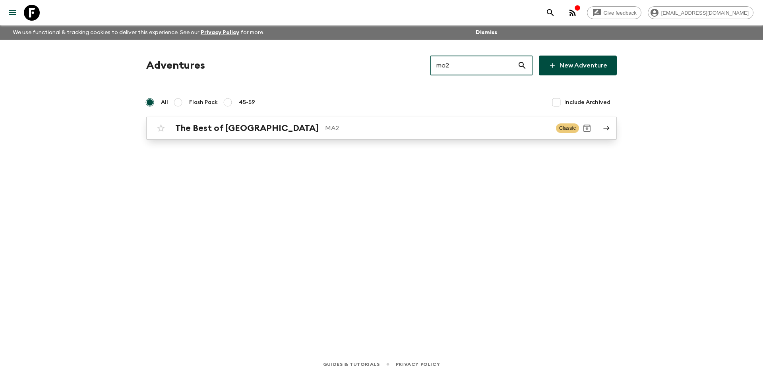
click at [249, 138] on link "The Best of Morocco MA2 Classic" at bounding box center [381, 128] width 470 height 23
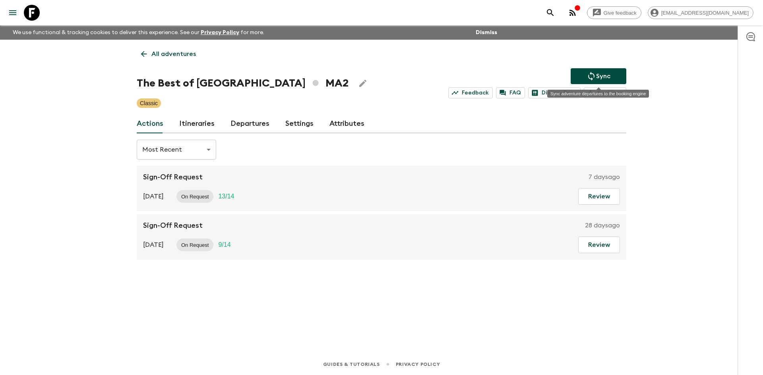
click at [590, 79] on icon "Sync adventure departures to the booking engine" at bounding box center [591, 76] width 10 height 10
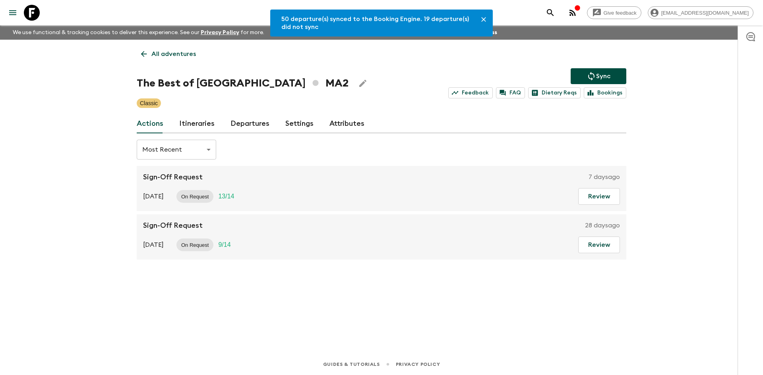
click at [257, 124] on link "Departures" at bounding box center [249, 123] width 39 height 19
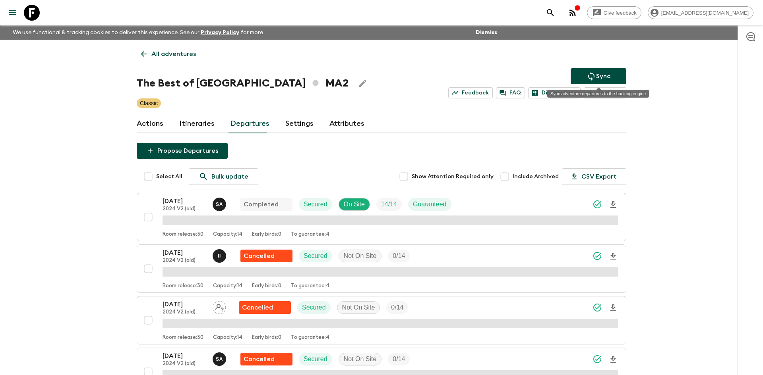
click at [603, 80] on p "Sync" at bounding box center [603, 76] width 14 height 10
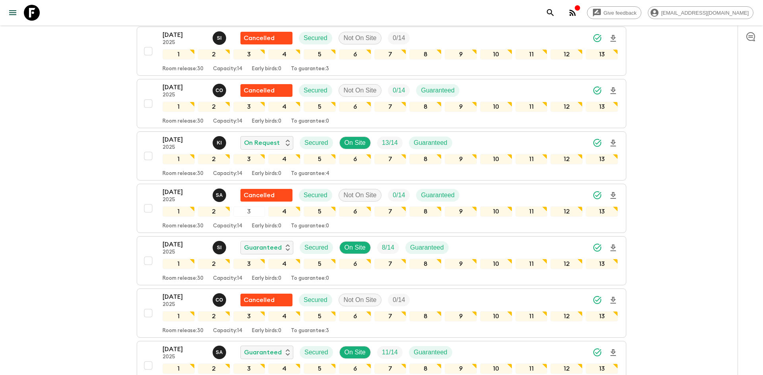
scroll to position [1321, 0]
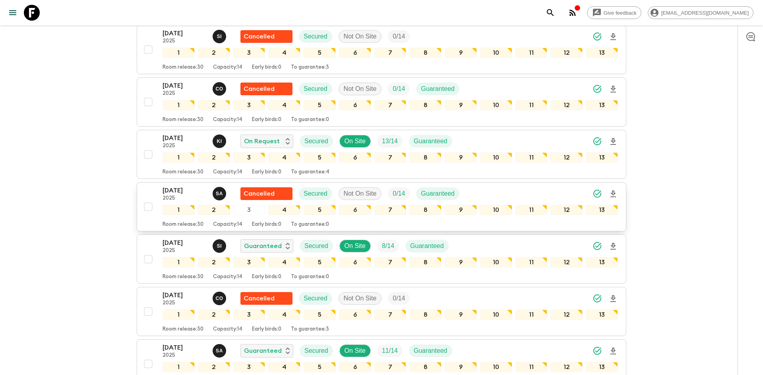
click at [192, 189] on p "[DATE]" at bounding box center [184, 191] width 44 height 10
